Goal: Information Seeking & Learning: Learn about a topic

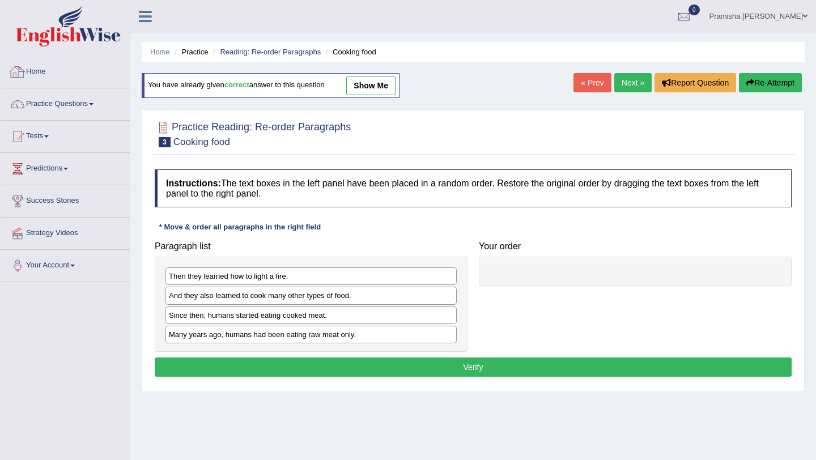
click at [28, 75] on link "Home" at bounding box center [65, 70] width 129 height 28
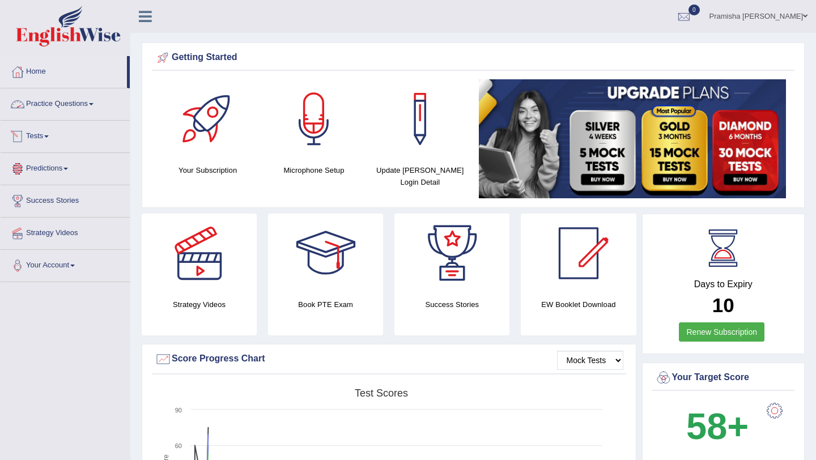
click at [51, 103] on link "Practice Questions" at bounding box center [65, 102] width 129 height 28
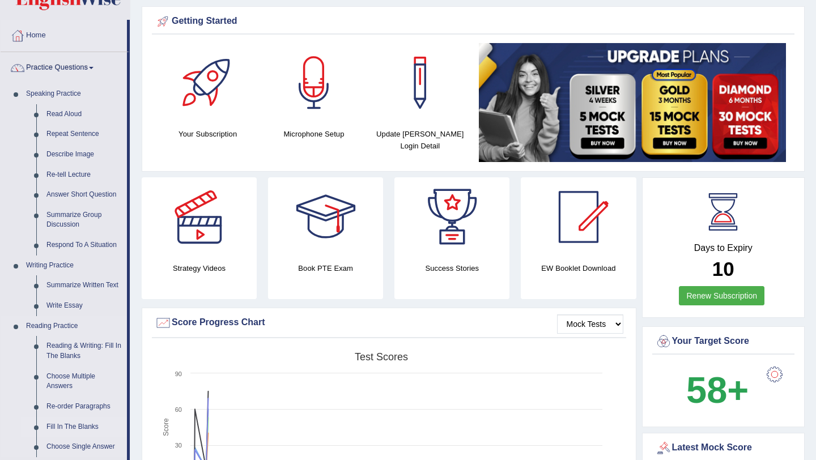
scroll to position [26, 0]
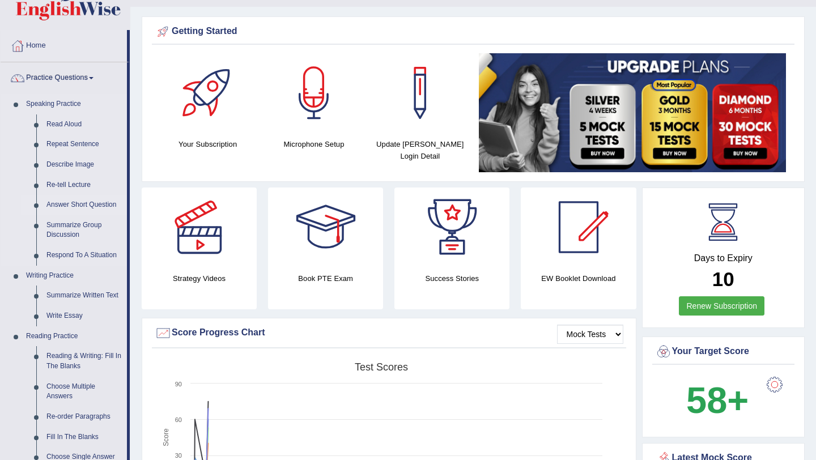
click at [79, 206] on link "Answer Short Question" at bounding box center [84, 205] width 86 height 20
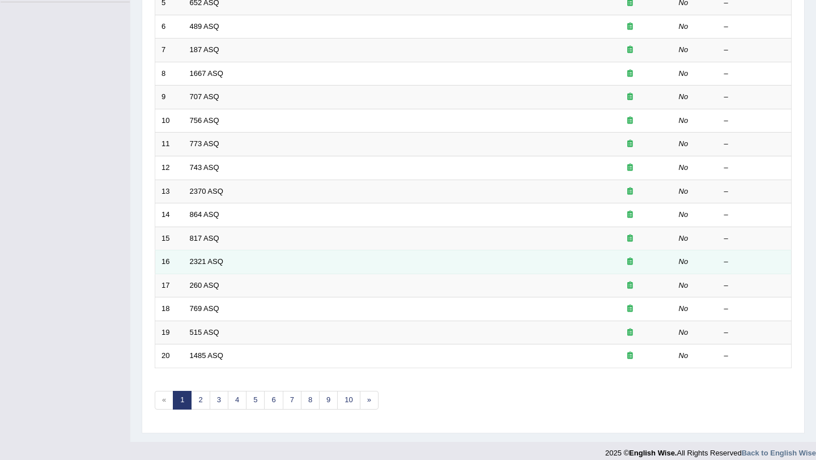
scroll to position [277, 0]
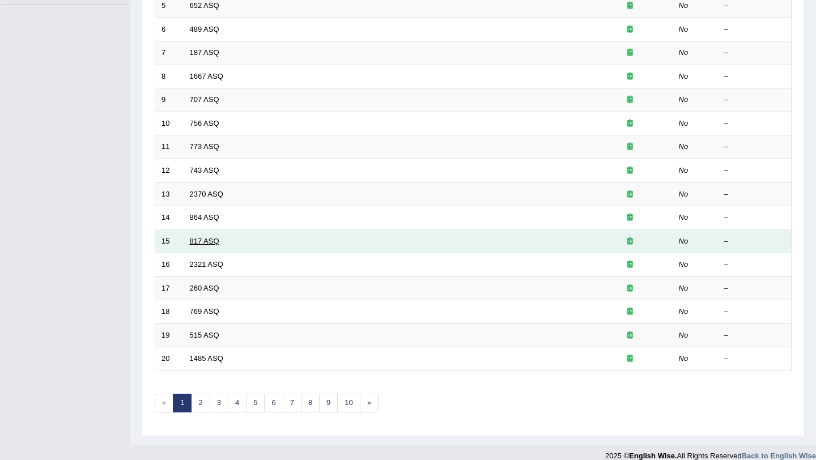
click at [203, 242] on link "817 ASQ" at bounding box center [204, 241] width 29 height 8
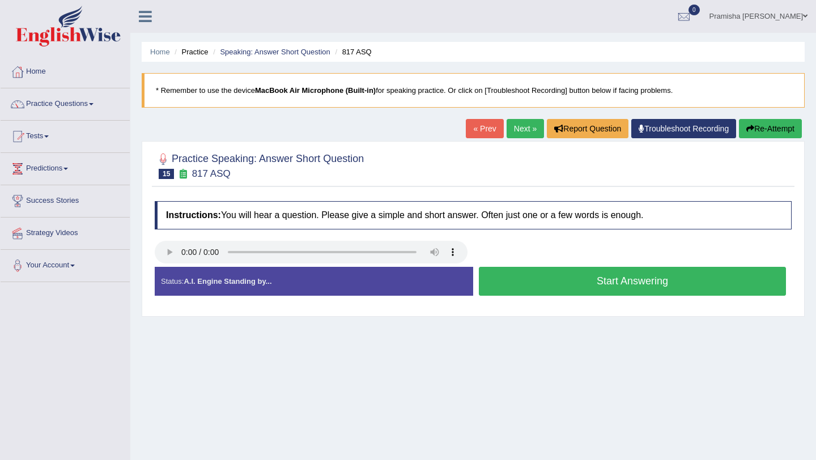
click at [541, 286] on button "Start Answering" at bounding box center [632, 281] width 307 height 29
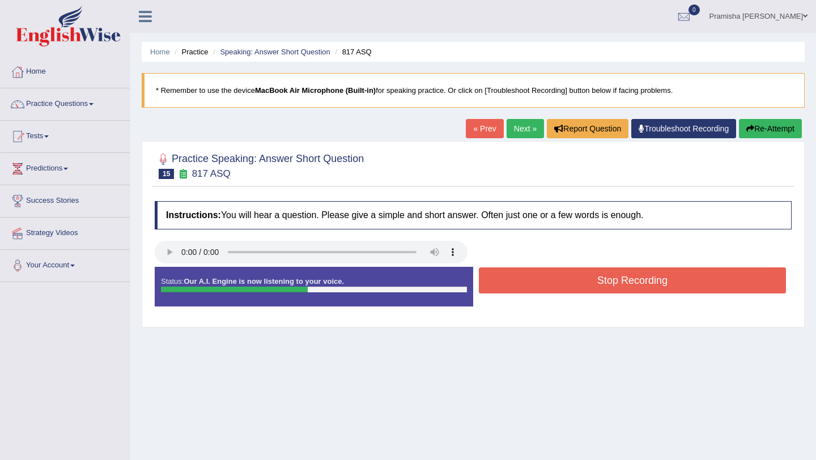
click at [547, 282] on button "Stop Recording" at bounding box center [632, 280] width 307 height 26
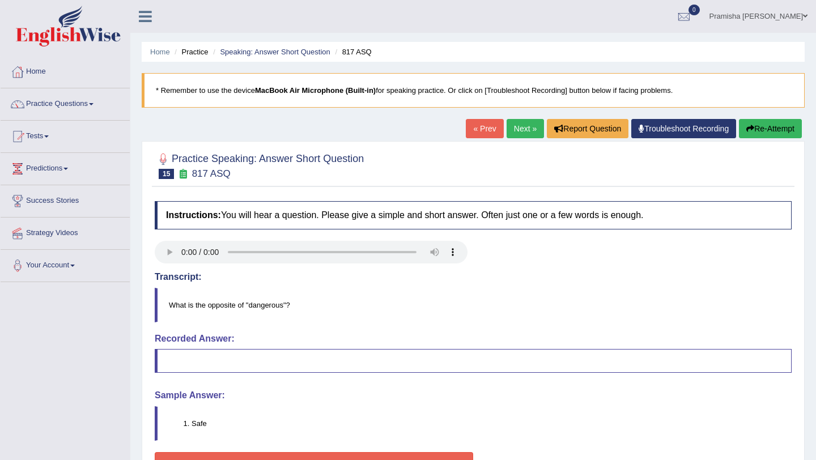
click at [509, 125] on link "Next »" at bounding box center [525, 128] width 37 height 19
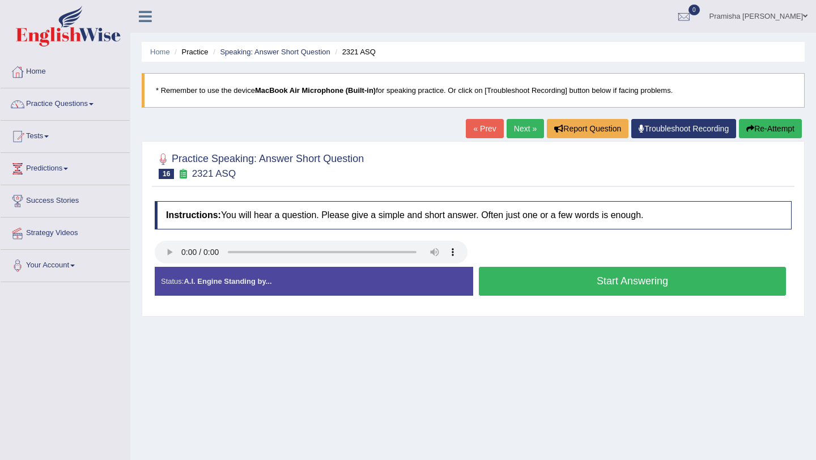
click at [546, 282] on button "Start Answering" at bounding box center [632, 281] width 307 height 29
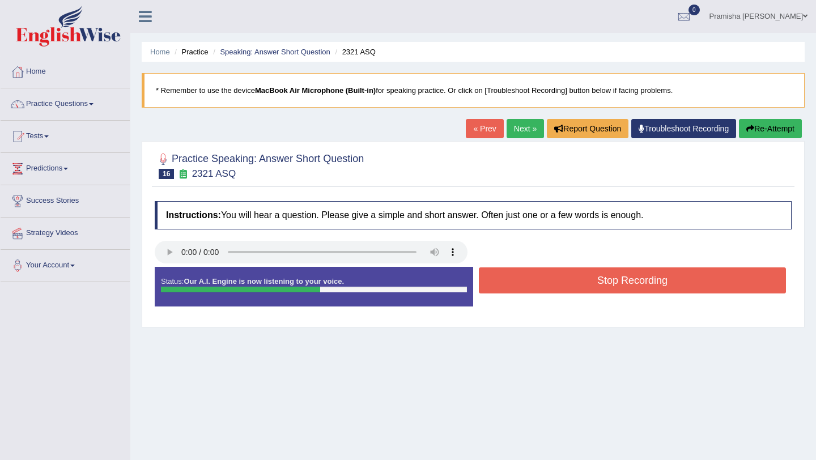
click at [546, 282] on button "Stop Recording" at bounding box center [632, 280] width 307 height 26
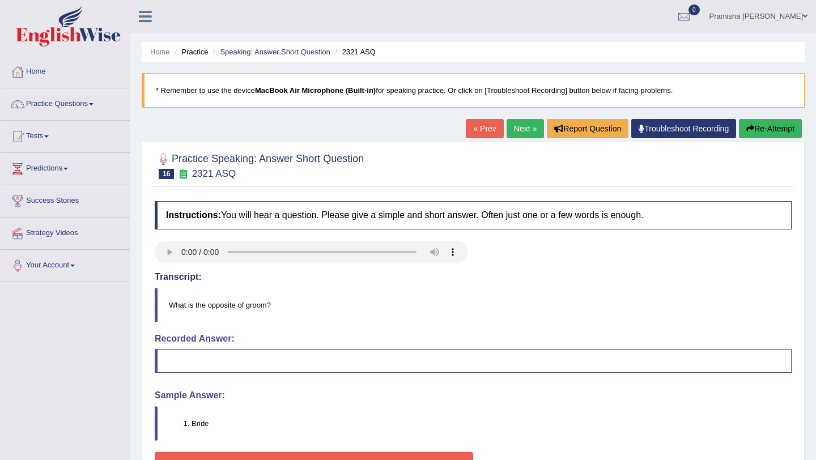
click at [518, 132] on link "Next »" at bounding box center [525, 128] width 37 height 19
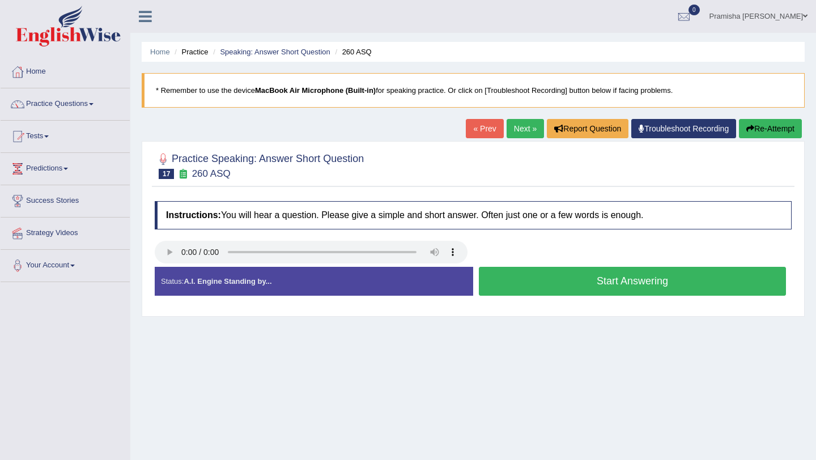
click at [509, 131] on link "Next »" at bounding box center [525, 128] width 37 height 19
click at [27, 109] on link "Practice Questions" at bounding box center [65, 102] width 129 height 28
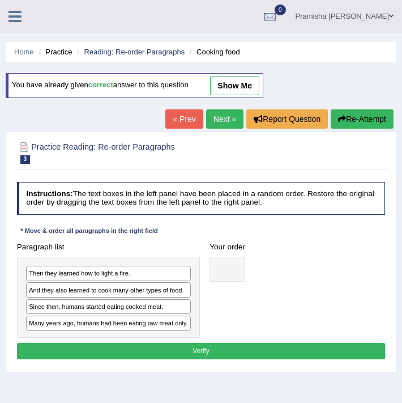
click at [15, 17] on icon at bounding box center [14, 16] width 13 height 15
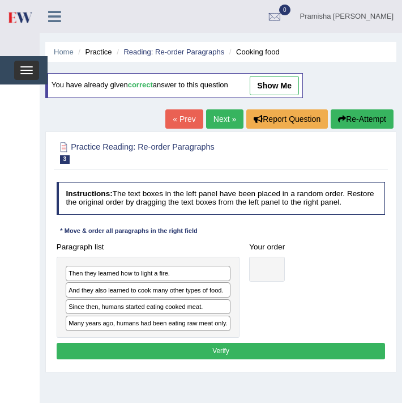
click at [25, 69] on button "Toggle navigation" at bounding box center [26, 70] width 25 height 19
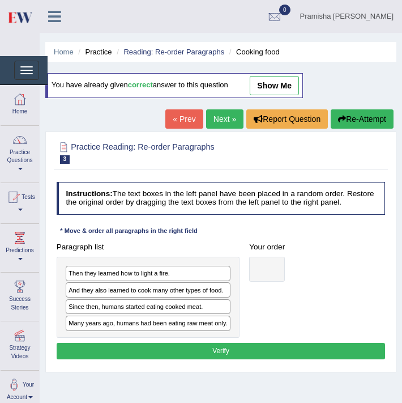
click at [15, 149] on link "Practice Questions" at bounding box center [20, 152] width 39 height 53
click at [19, 168] on link "Practice Questions" at bounding box center [19, 152] width 36 height 53
click at [19, 168] on link "Practice Questions" at bounding box center [20, 152] width 39 height 53
